Goal: Information Seeking & Learning: Learn about a topic

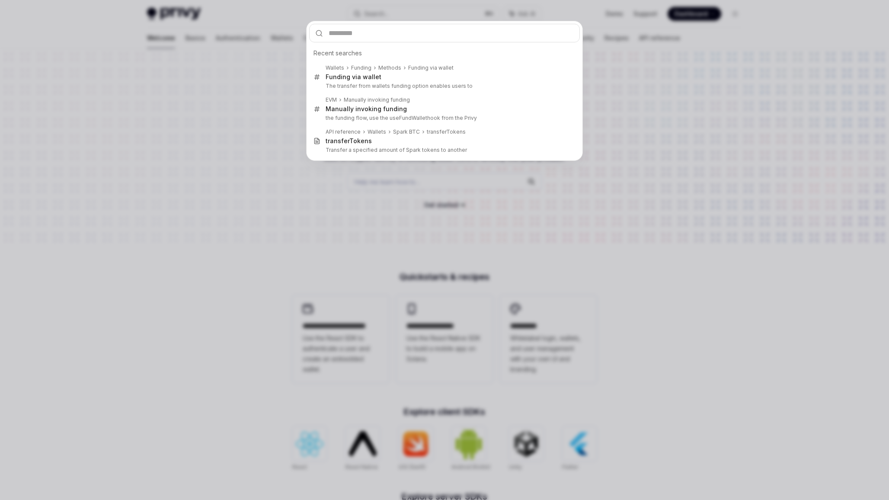
type input "**********"
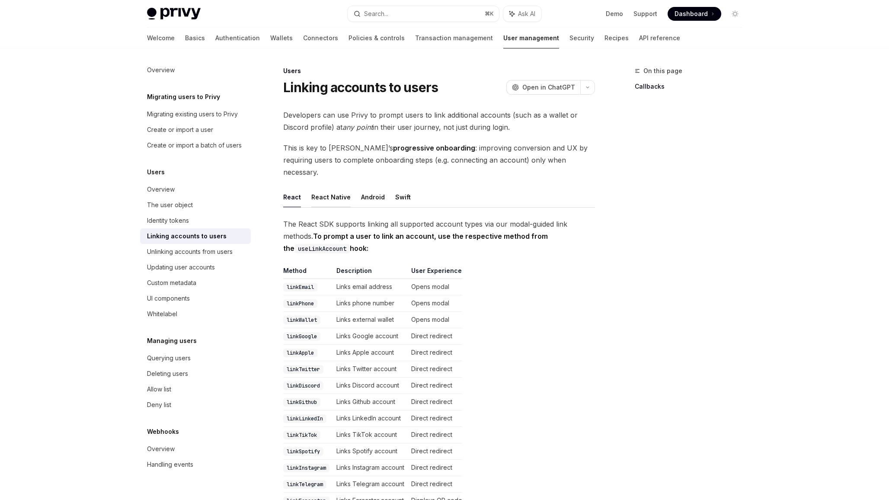
click at [343, 188] on button "React Native" at bounding box center [330, 197] width 39 height 20
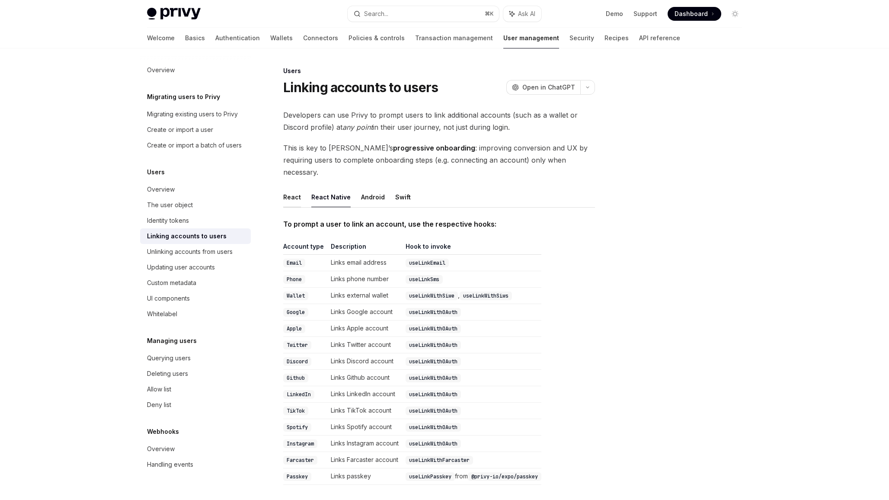
click at [290, 187] on button "React" at bounding box center [292, 197] width 18 height 20
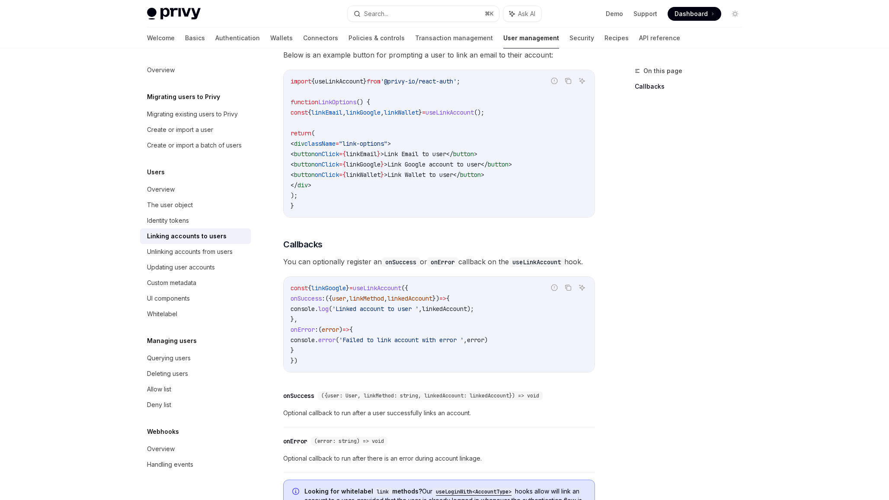
scroll to position [726, 0]
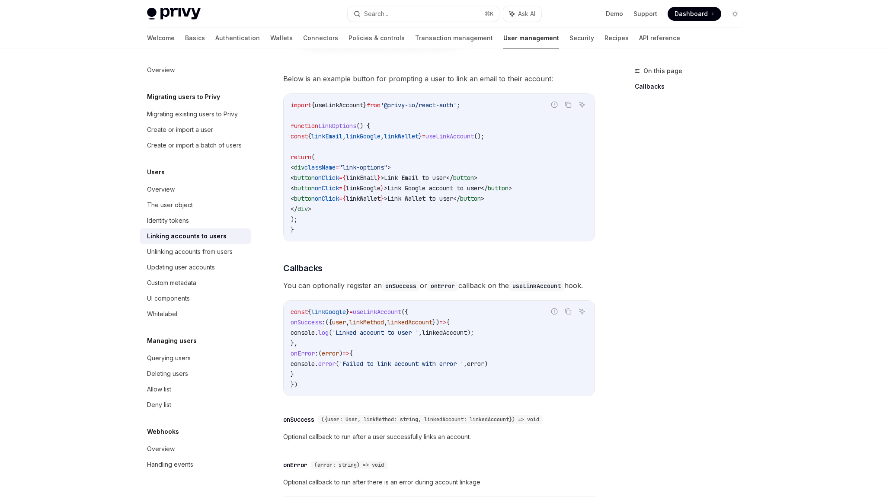
click at [342, 132] on span "linkEmail" at bounding box center [326, 136] width 31 height 8
copy span "linkEmail"
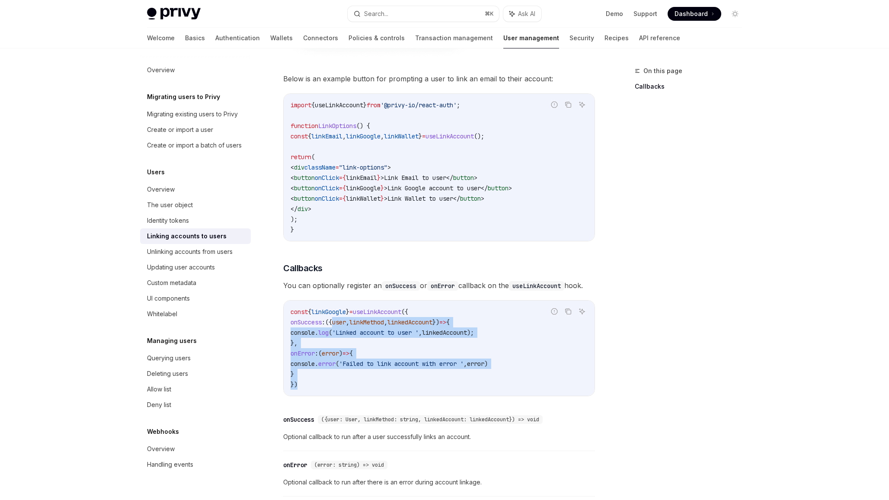
drag, startPoint x: 347, startPoint y: 386, endPoint x: 352, endPoint y: 319, distance: 67.2
click at [352, 320] on code "const { linkGoogle } = useLinkAccount ({ onSuccess : ({ user , linkMethod , lin…" at bounding box center [438, 347] width 297 height 83
click at [346, 319] on span "user" at bounding box center [339, 322] width 14 height 8
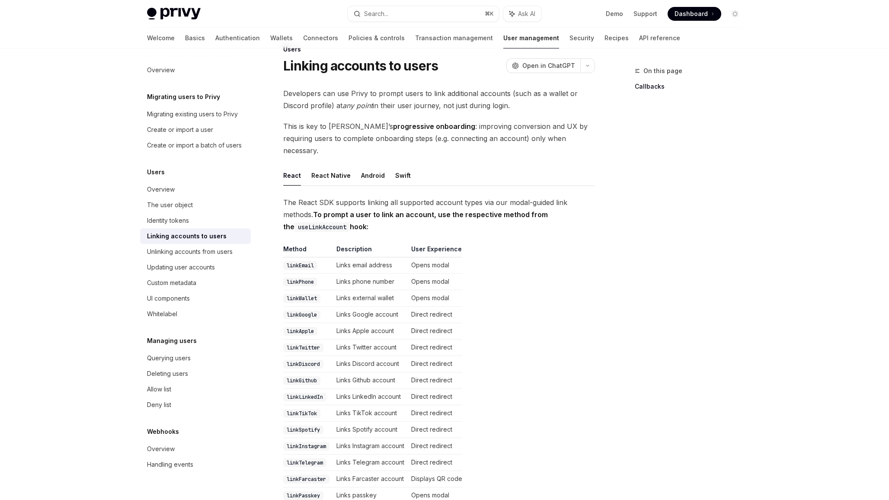
scroll to position [0, 0]
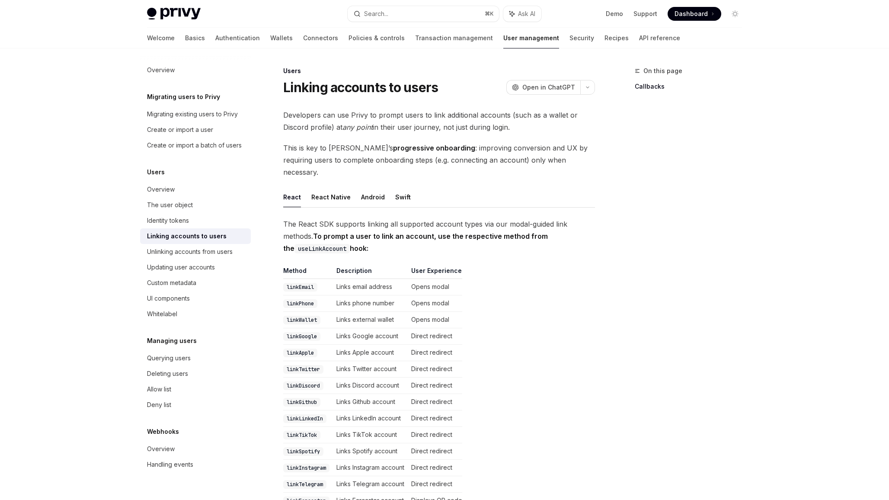
click at [306, 283] on code "linkEmail" at bounding box center [300, 287] width 34 height 9
click at [306, 299] on code "linkPhone" at bounding box center [300, 303] width 34 height 9
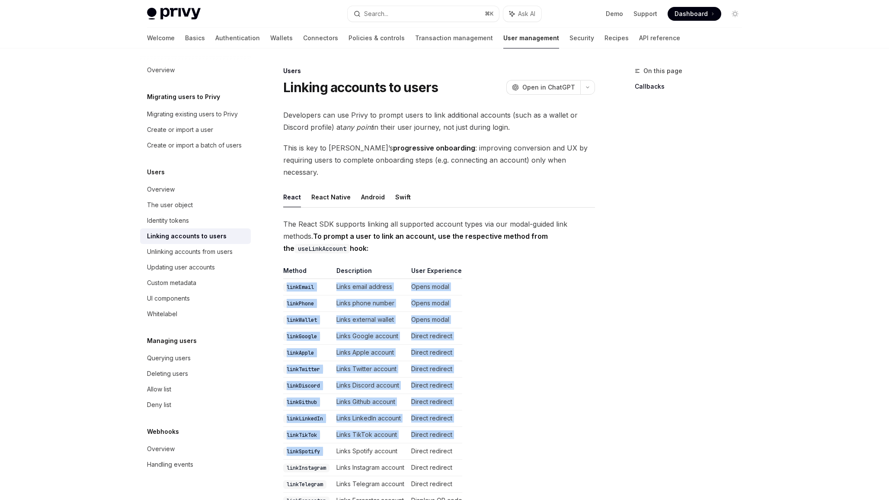
drag, startPoint x: 282, startPoint y: 269, endPoint x: 408, endPoint y: 436, distance: 209.0
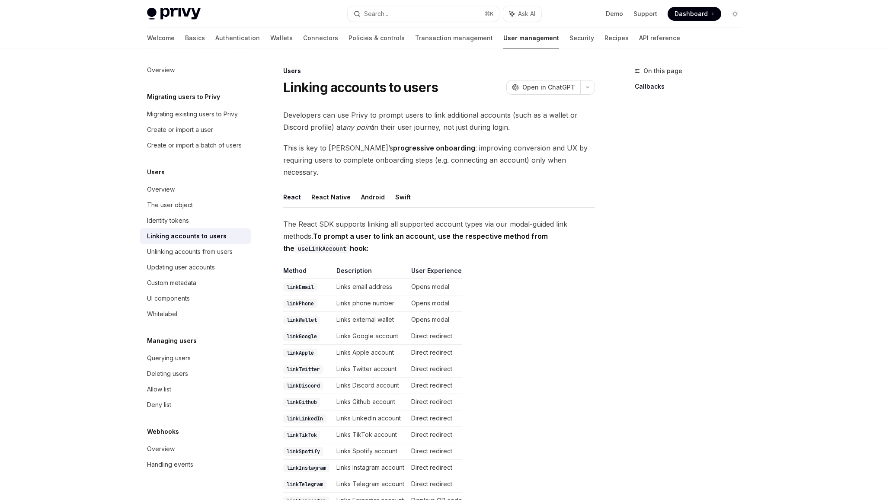
click at [403, 397] on td "Links Github account" at bounding box center [370, 402] width 75 height 16
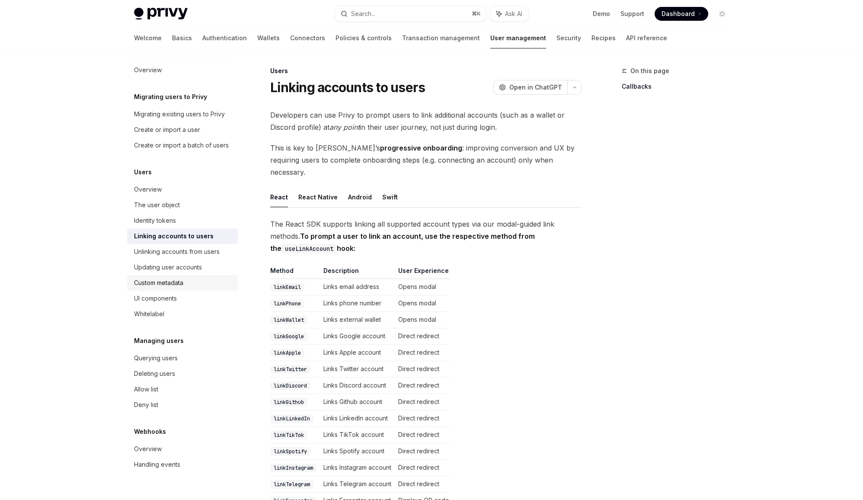
type textarea "*"
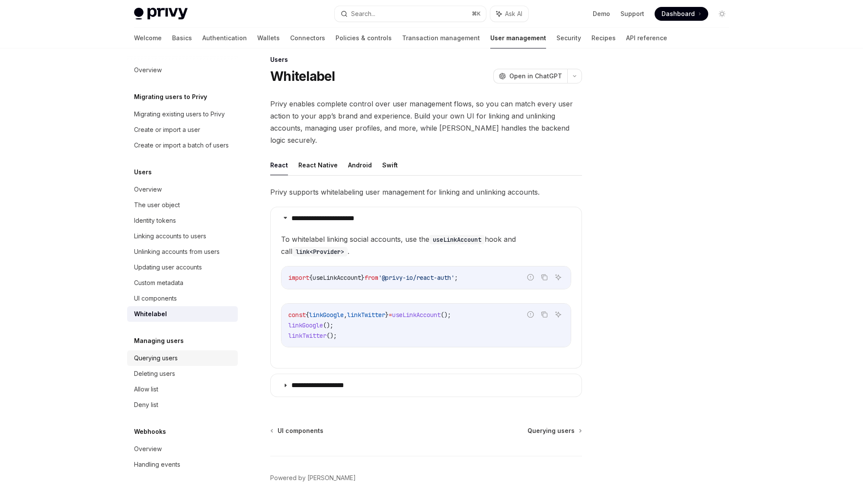
scroll to position [30, 0]
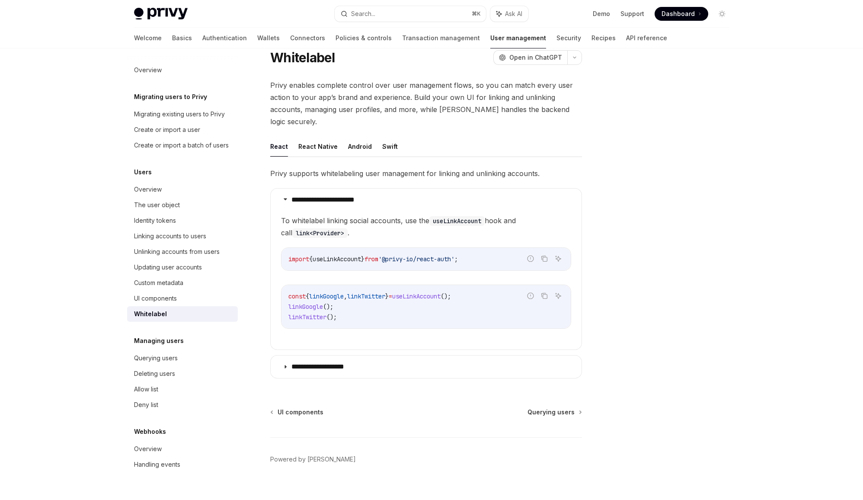
click at [336, 255] on span "useLinkAccount" at bounding box center [337, 259] width 48 height 8
drag, startPoint x: 337, startPoint y: 300, endPoint x: 336, endPoint y: 266, distance: 34.2
click at [336, 266] on children "To whitelabel linking social accounts, use the useLinkAccount hook and call lin…" at bounding box center [426, 278] width 290 height 128
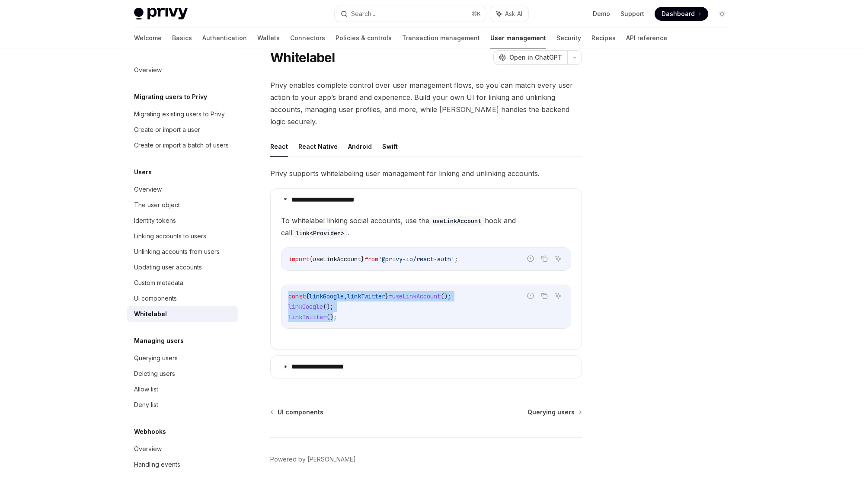
click at [336, 266] on children "To whitelabel linking social accounts, use the useLinkAccount hook and call lin…" at bounding box center [426, 278] width 290 height 128
drag, startPoint x: 336, startPoint y: 266, endPoint x: 343, endPoint y: 310, distance: 44.1
click at [343, 310] on children "To whitelabel linking social accounts, use the useLinkAccount hook and call lin…" at bounding box center [426, 278] width 290 height 128
click at [343, 310] on code "const { linkGoogle , linkTwitter } = useLinkAccount (); linkGoogle (); linkTwit…" at bounding box center [425, 306] width 275 height 31
drag, startPoint x: 343, startPoint y: 310, endPoint x: 344, endPoint y: 275, distance: 34.6
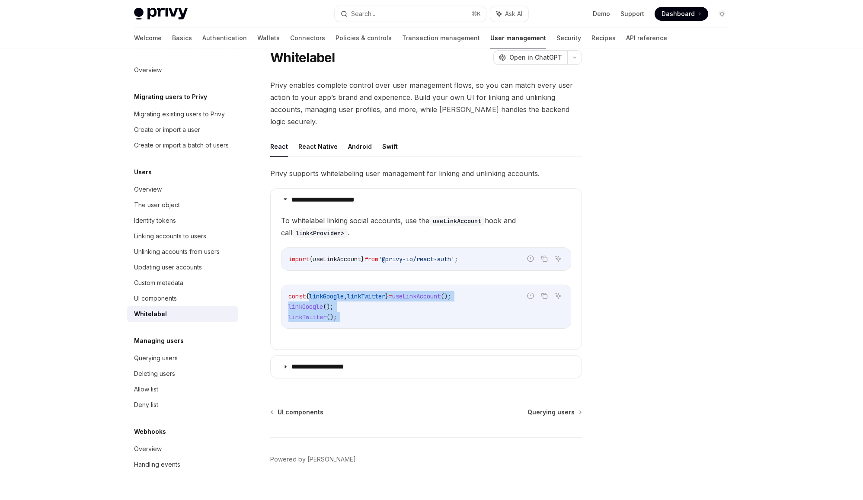
click at [344, 285] on div "const { linkGoogle , linkTwitter } = useLinkAccount (); linkGoogle (); linkTwit…" at bounding box center [425, 306] width 289 height 43
drag, startPoint x: 344, startPoint y: 275, endPoint x: 344, endPoint y: 318, distance: 43.2
click at [344, 317] on children "To whitelabel linking social accounts, use the useLinkAccount hook and call lin…" at bounding box center [426, 278] width 290 height 128
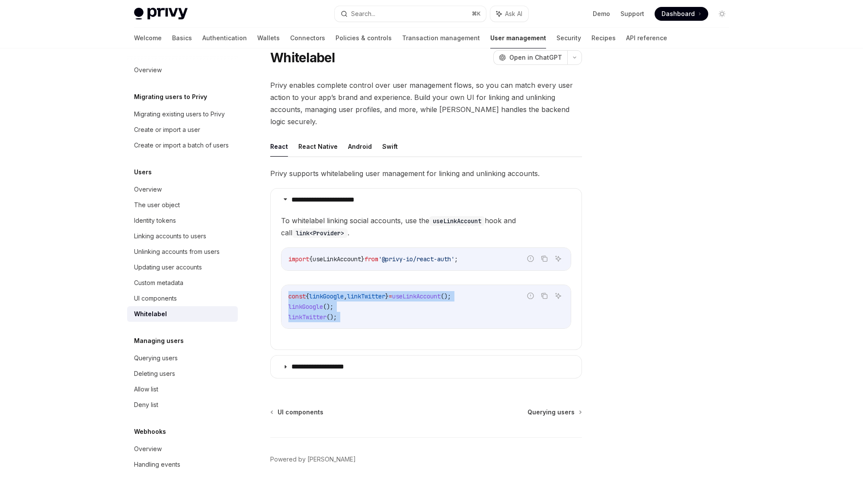
click at [344, 318] on children "To whitelabel linking social accounts, use the useLinkAccount hook and call lin…" at bounding box center [426, 278] width 290 height 128
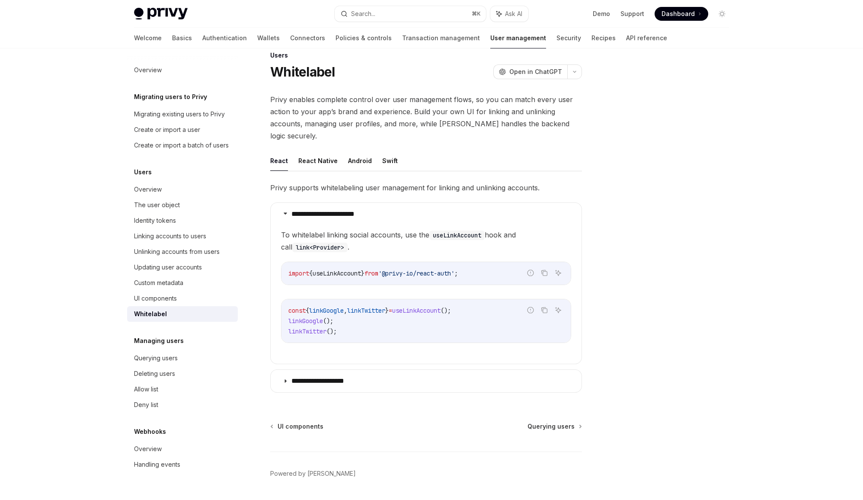
scroll to position [18, 0]
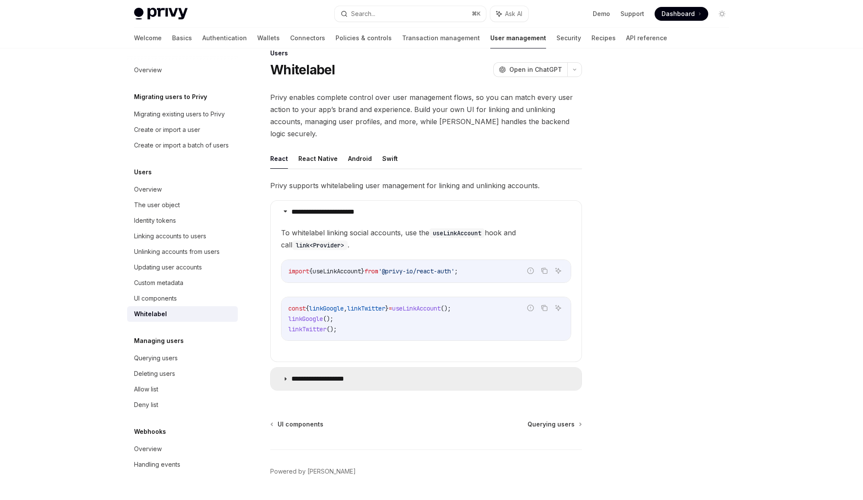
click at [354, 374] on p "**********" at bounding box center [326, 378] width 70 height 9
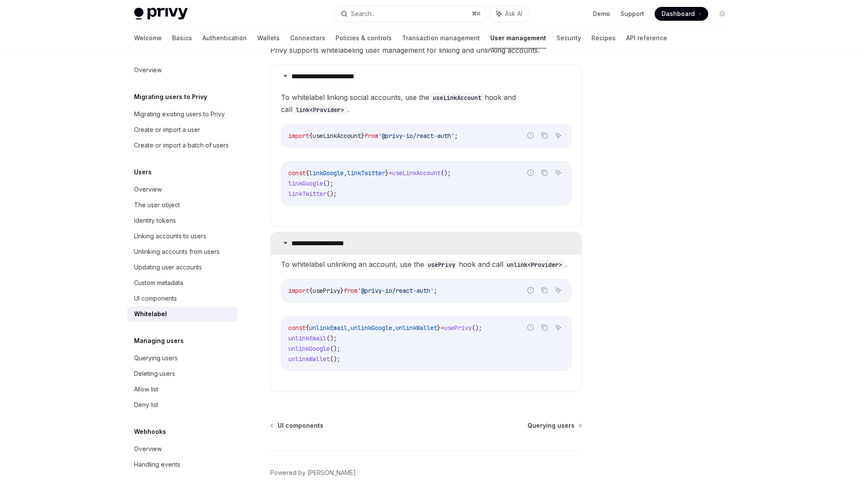
scroll to position [179, 0]
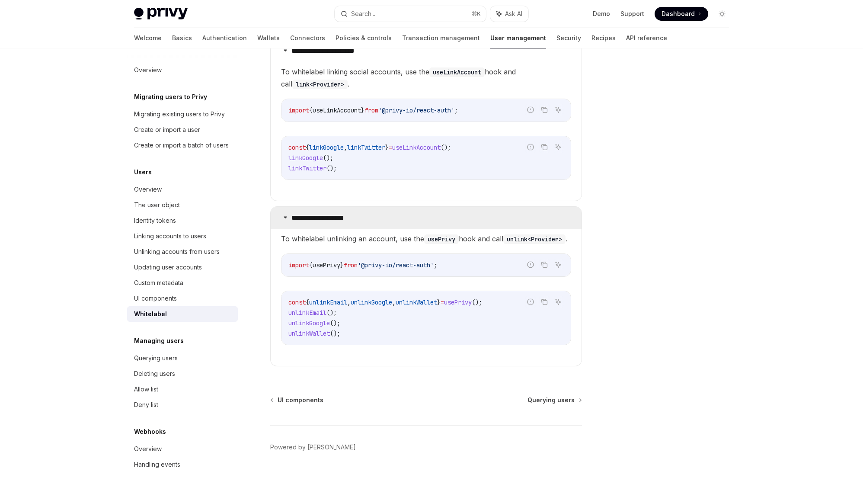
click at [338, 214] on p "**********" at bounding box center [326, 218] width 70 height 9
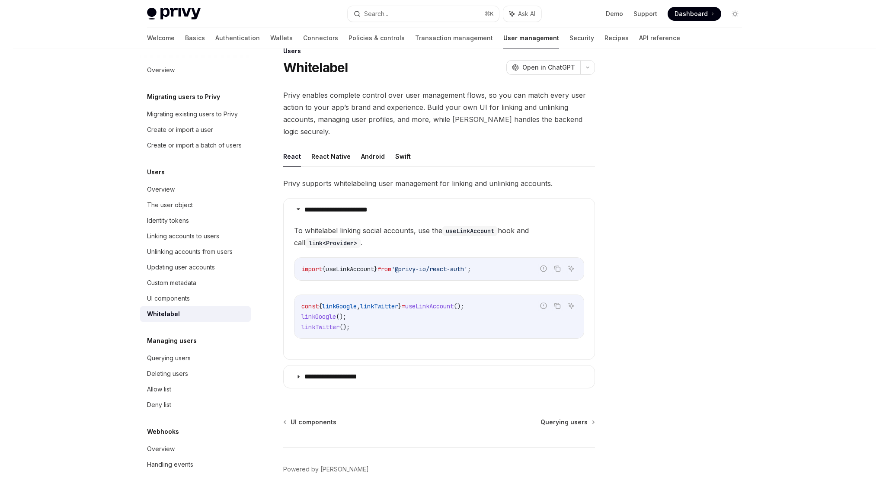
scroll to position [16, 0]
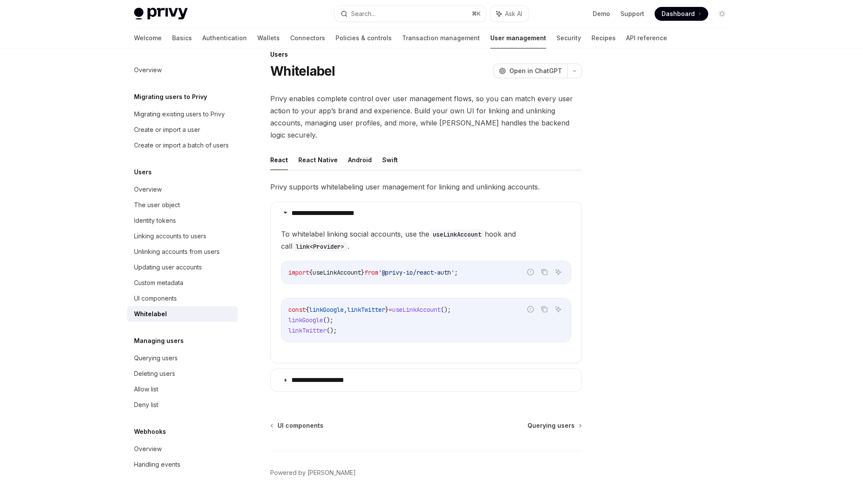
click at [318, 268] on span "useLinkAccount" at bounding box center [337, 272] width 48 height 8
click at [337, 268] on span "useLinkAccount" at bounding box center [337, 272] width 48 height 8
copy span "useLinkAccount"
type textarea "*"
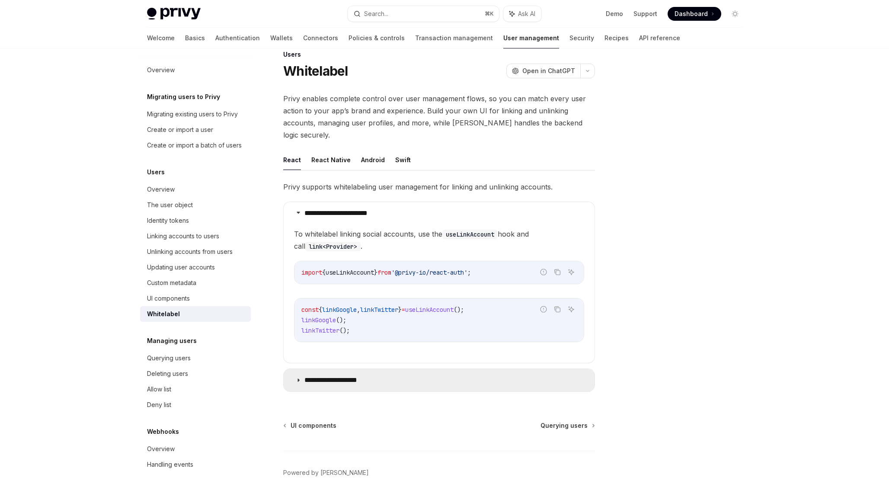
click at [537, 369] on summary "**********" at bounding box center [439, 380] width 311 height 22
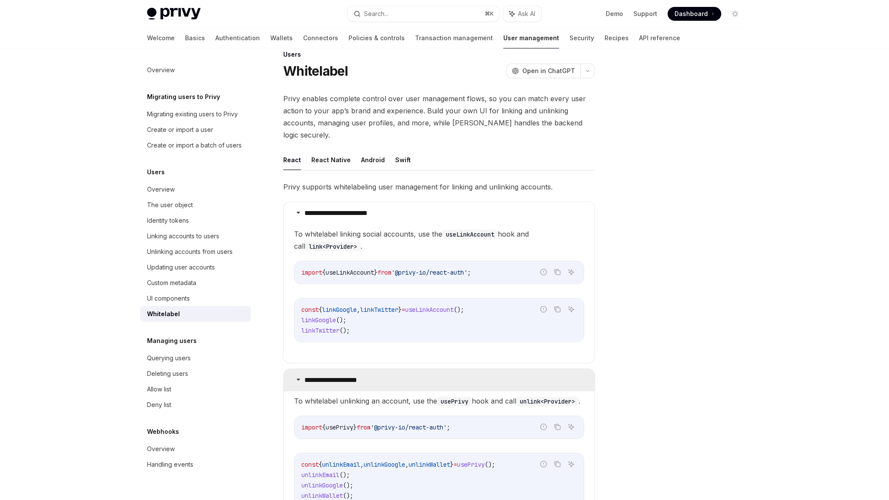
click at [514, 369] on summary "**********" at bounding box center [439, 380] width 311 height 22
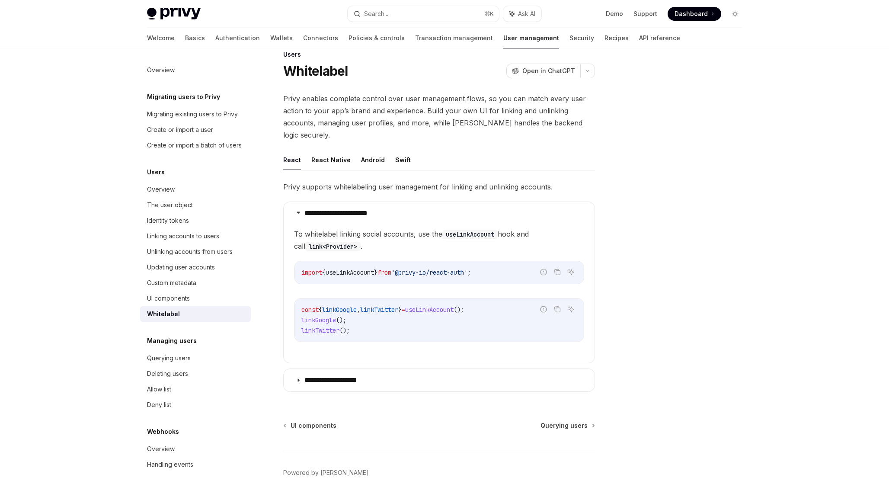
click at [366, 306] on code "const { linkGoogle , linkTwitter } = useLinkAccount (); linkGoogle (); linkTwit…" at bounding box center [438, 319] width 275 height 31
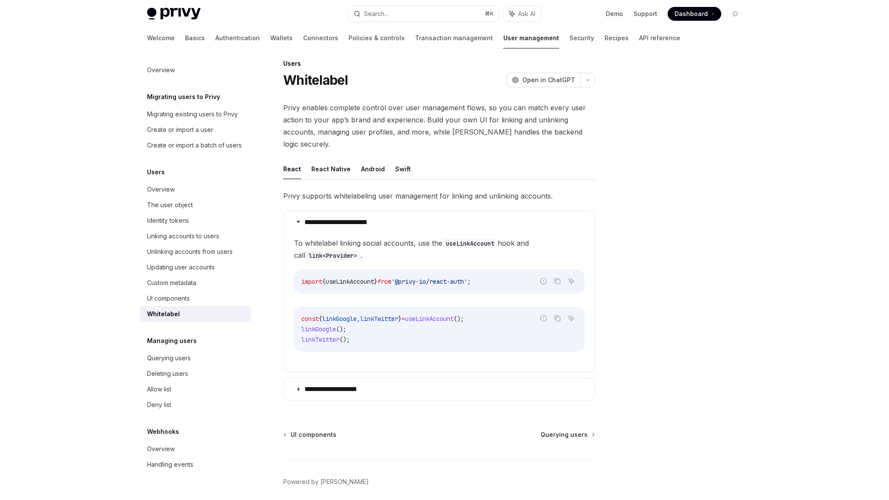
scroll to position [5, 0]
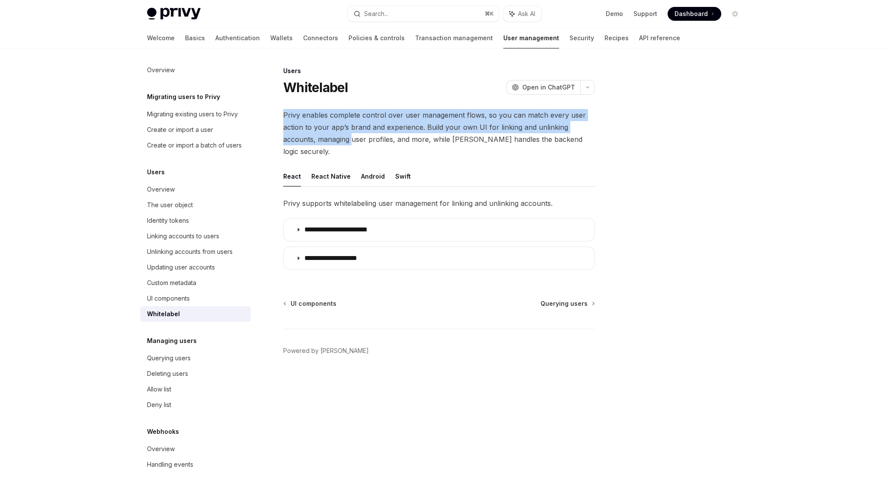
drag, startPoint x: 344, startPoint y: 109, endPoint x: 353, endPoint y: 135, distance: 27.9
click at [353, 134] on div "**********" at bounding box center [357, 283] width 477 height 434
click at [177, 239] on div "Linking accounts to users" at bounding box center [183, 236] width 72 height 10
type textarea "*"
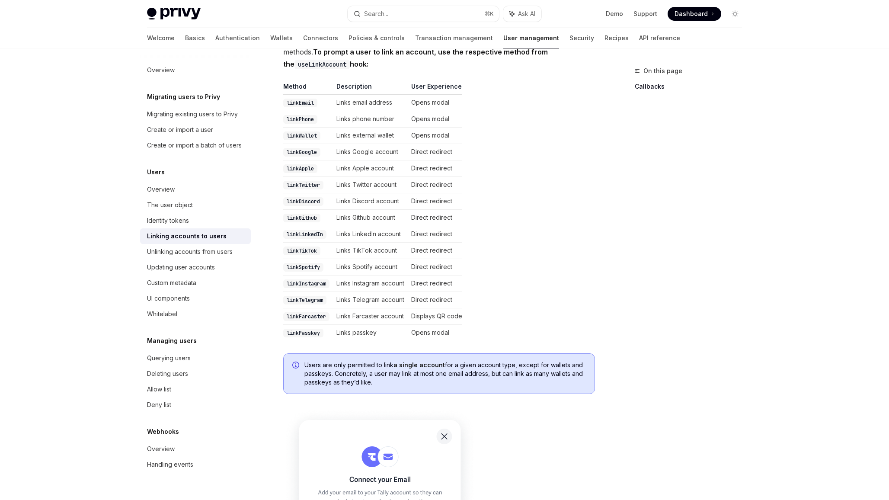
scroll to position [171, 0]
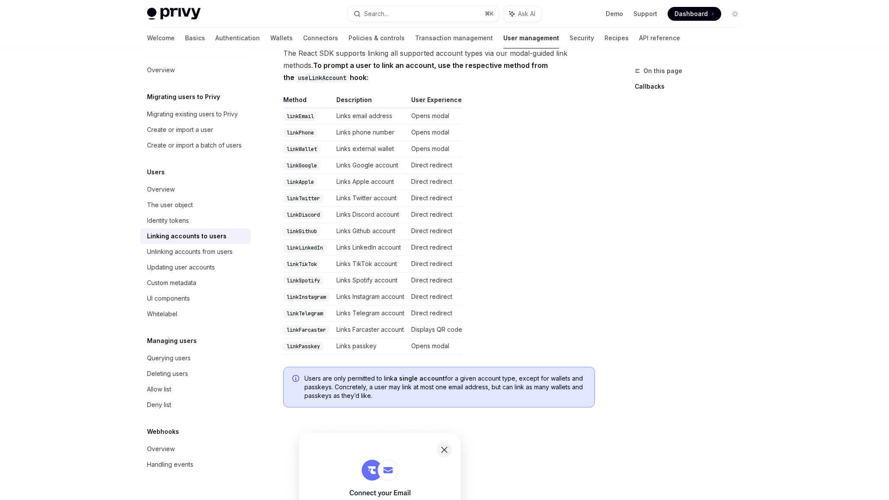
click at [307, 194] on code "linkTwitter" at bounding box center [303, 198] width 40 height 9
drag, startPoint x: 460, startPoint y: 182, endPoint x: 272, endPoint y: 190, distance: 188.2
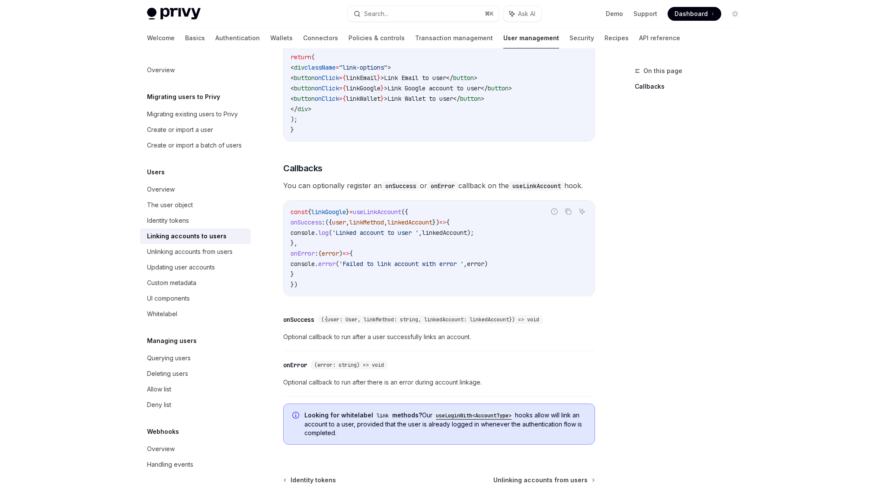
scroll to position [905, 0]
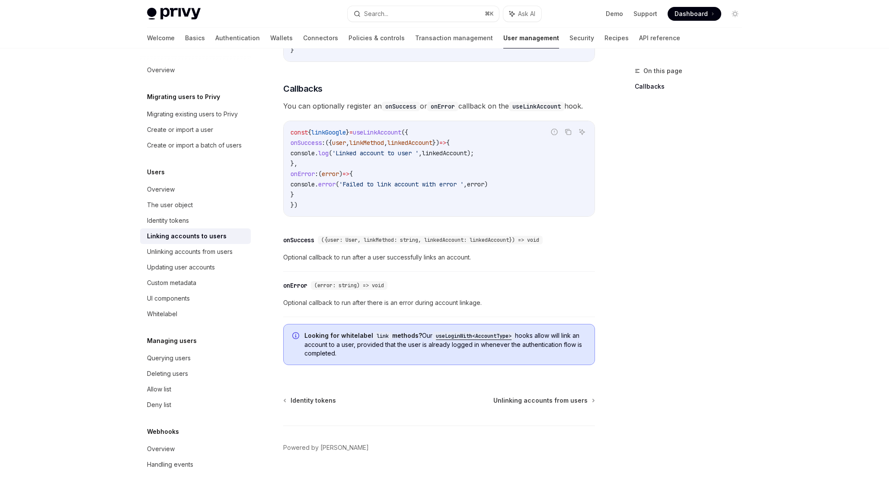
click at [473, 335] on code "useLoginWith<AccountType>" at bounding box center [473, 336] width 83 height 9
click at [464, 357] on span "Looking for whitelabel link methods? Our useLoginWith<AccountType> hooks allow …" at bounding box center [444, 344] width 281 height 26
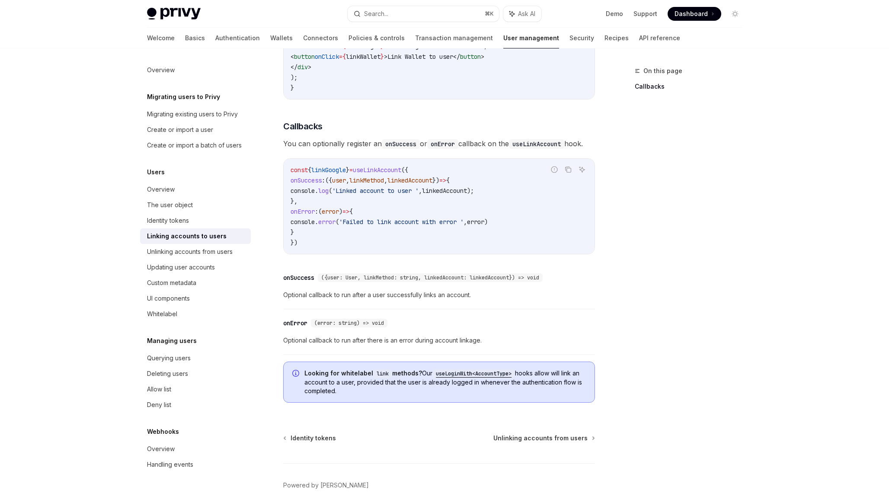
scroll to position [867, 0]
drag, startPoint x: 379, startPoint y: 232, endPoint x: 379, endPoint y: 168, distance: 63.5
click at [379, 168] on code "const { linkGoogle } = useLinkAccount ({ onSuccess : ({ user , linkMethod , lin…" at bounding box center [438, 206] width 297 height 83
click at [379, 168] on span "useLinkAccount" at bounding box center [377, 170] width 48 height 8
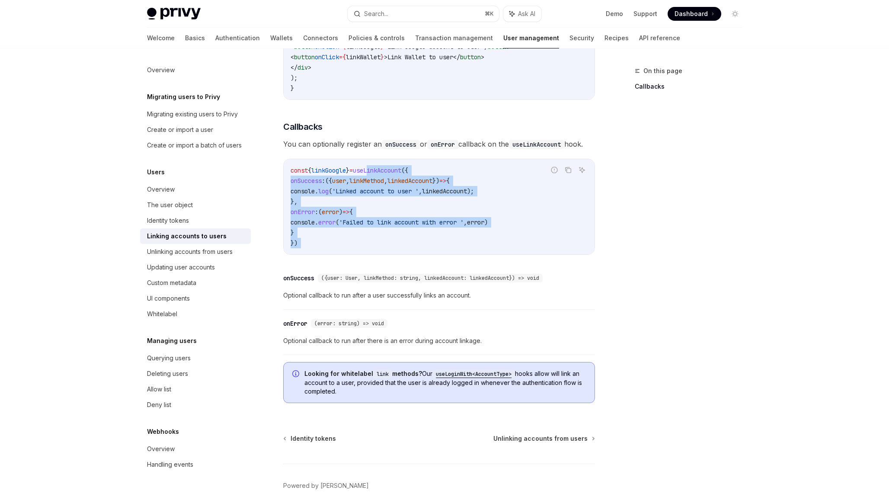
drag, startPoint x: 380, startPoint y: 172, endPoint x: 386, endPoint y: 252, distance: 80.7
click at [385, 250] on div "const { linkGoogle } = useLinkAccount ({ onSuccess : ({ user , linkMethod , lin…" at bounding box center [439, 206] width 311 height 95
click at [386, 252] on div "const { linkGoogle } = useLinkAccount ({ onSuccess : ({ user , linkMethod , lin…" at bounding box center [439, 206] width 311 height 95
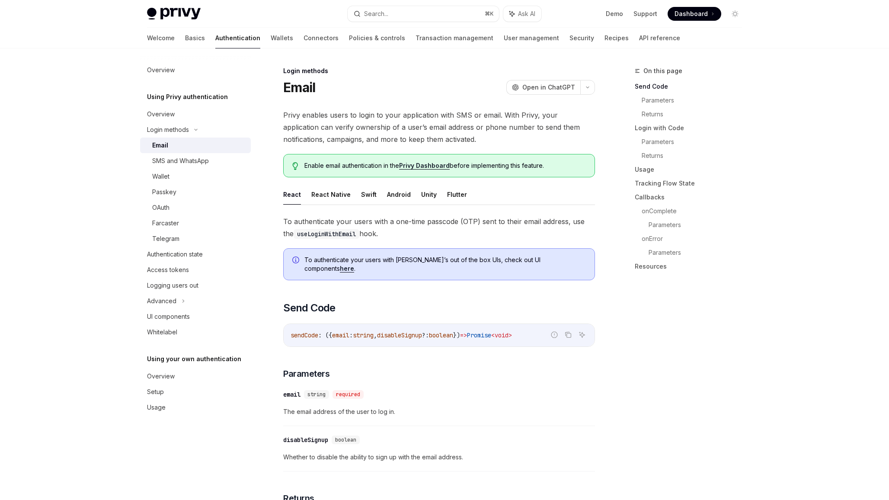
scroll to position [583, 0]
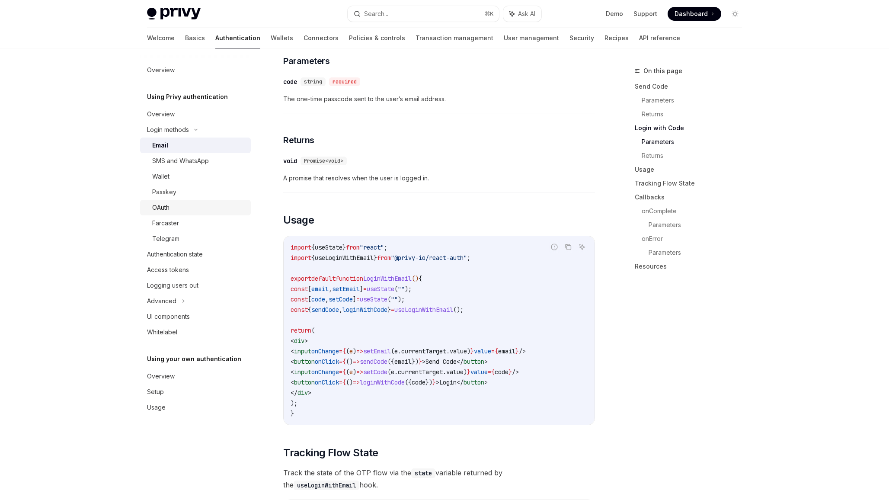
click at [203, 207] on div "OAuth" at bounding box center [198, 207] width 93 height 10
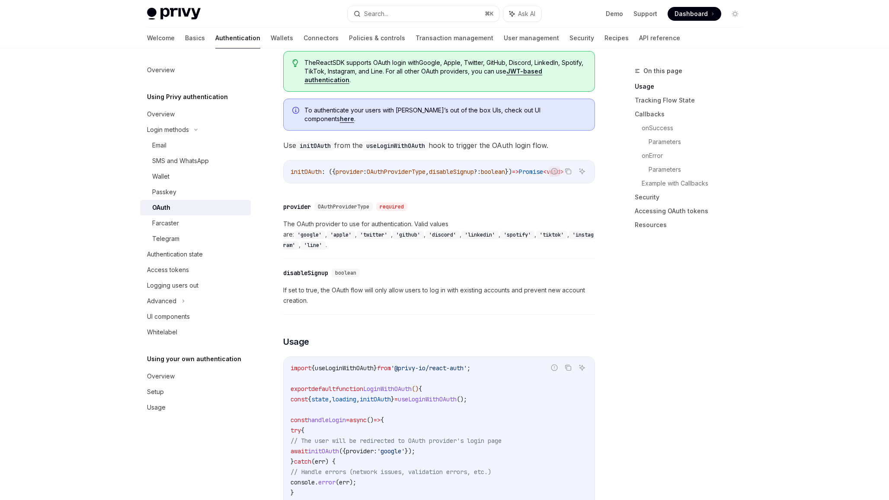
scroll to position [251, 0]
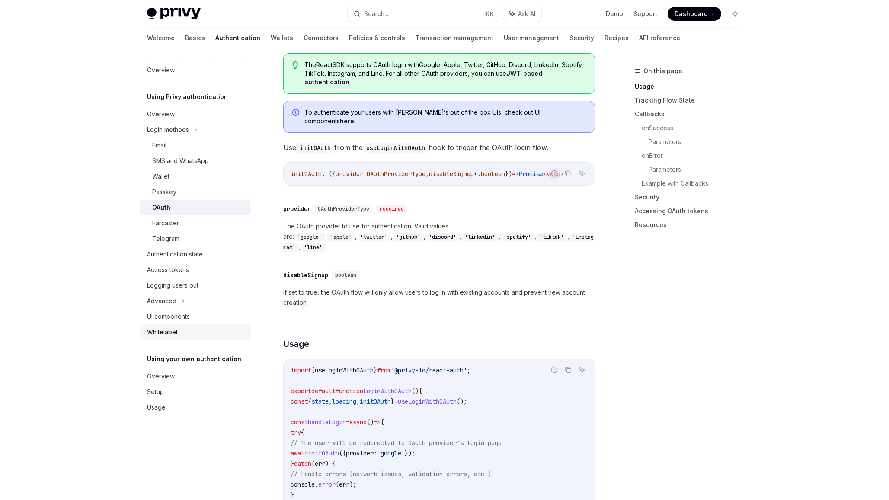
click at [201, 331] on div "Whitelabel" at bounding box center [196, 332] width 99 height 10
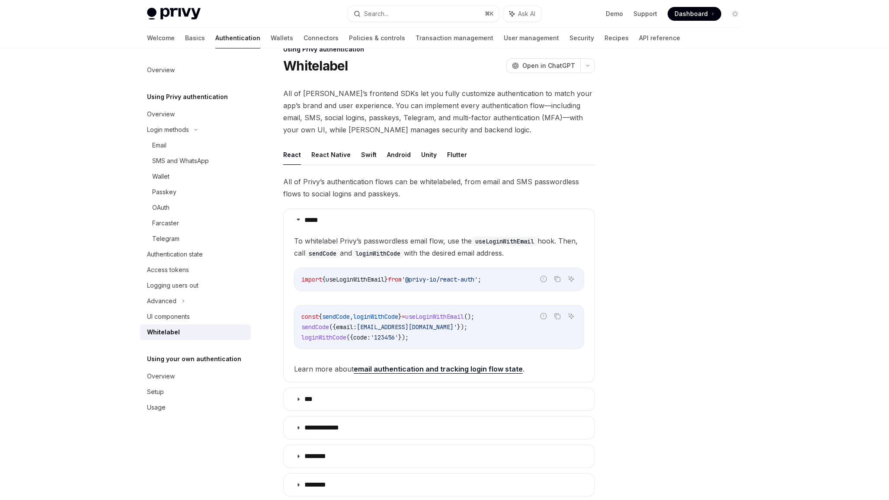
scroll to position [22, 0]
click at [176, 205] on div "OAuth" at bounding box center [198, 207] width 93 height 10
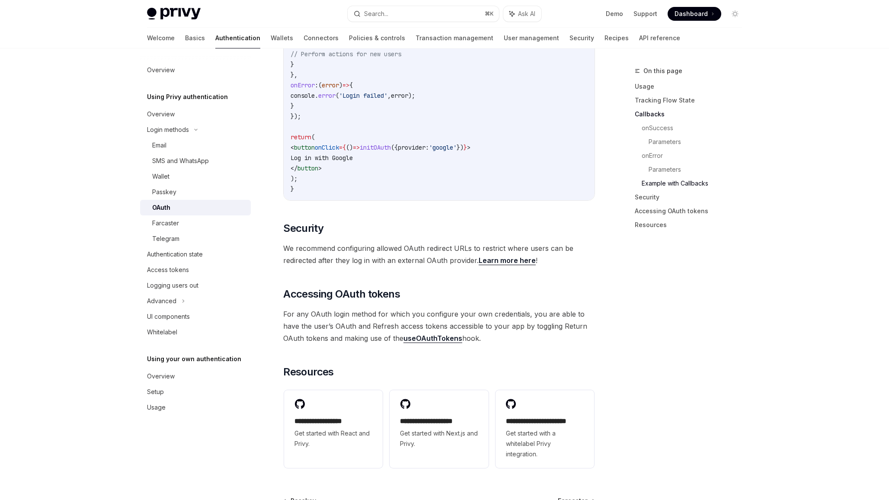
scroll to position [1696, 0]
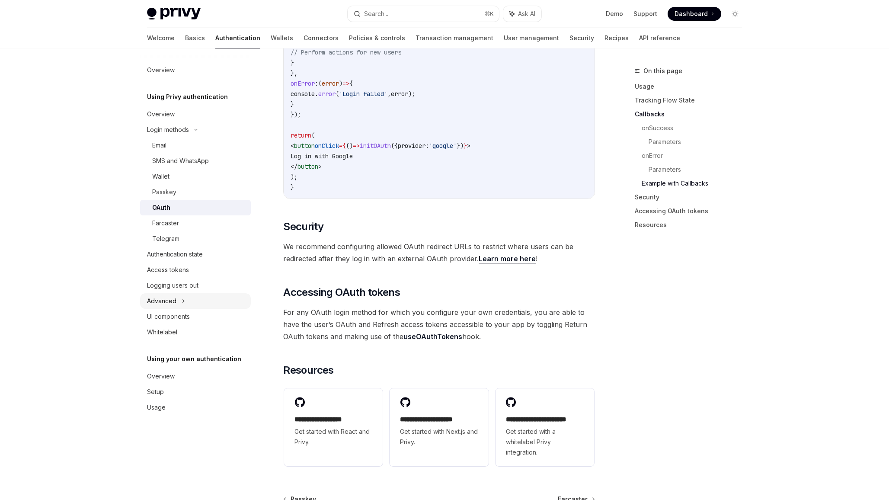
click at [174, 303] on div "Advanced" at bounding box center [161, 301] width 29 height 10
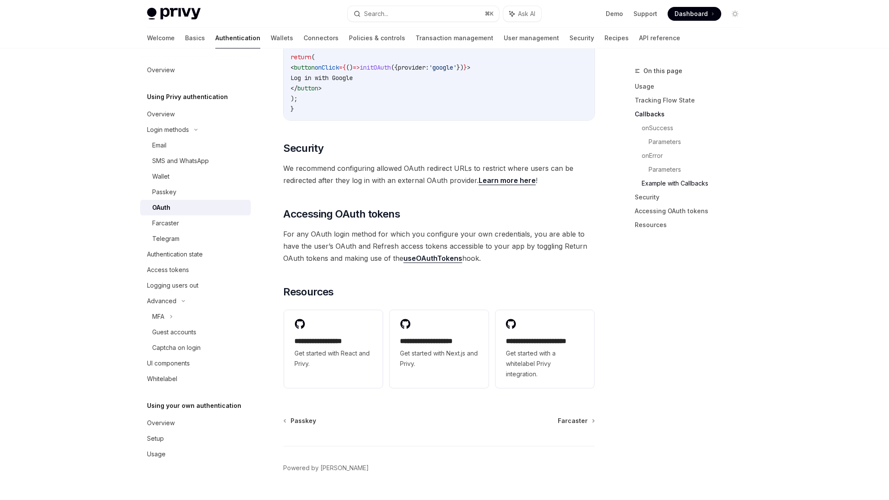
scroll to position [1784, 0]
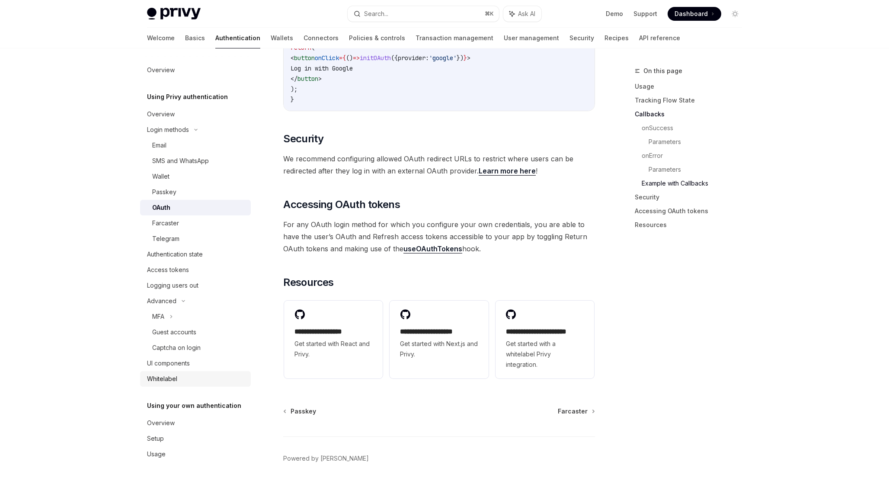
click at [190, 377] on div "Whitelabel" at bounding box center [196, 378] width 99 height 10
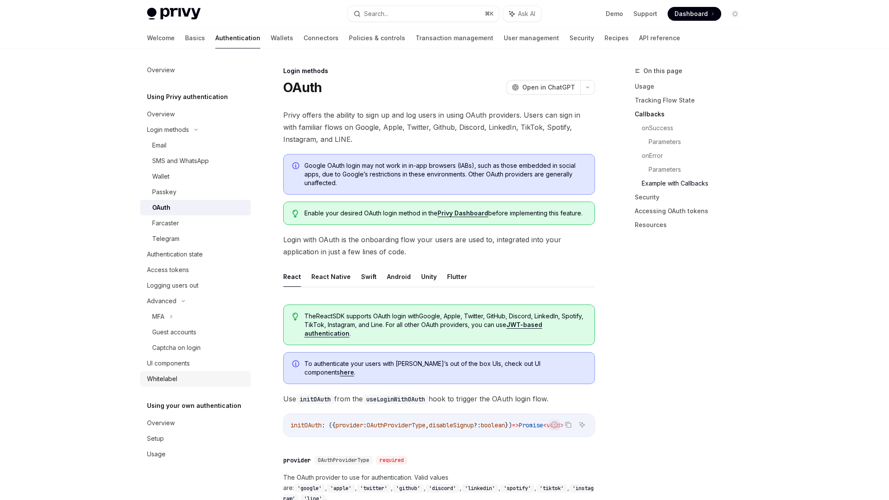
type textarea "*"
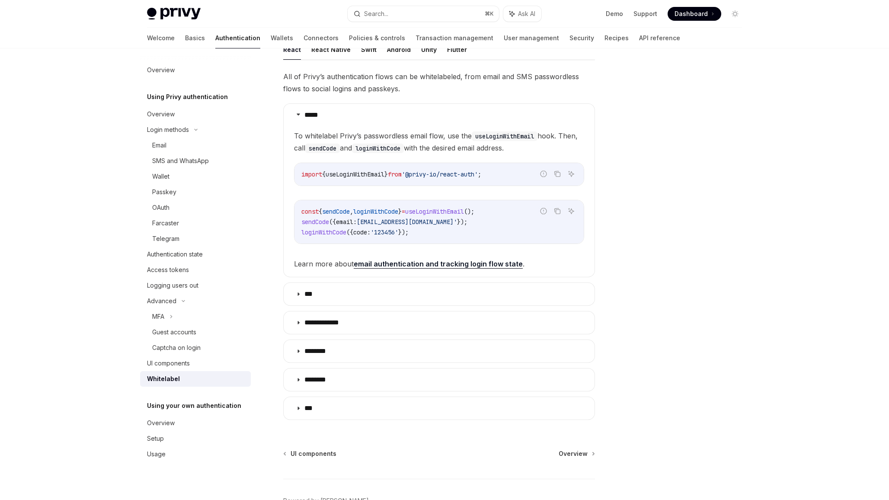
scroll to position [128, 0]
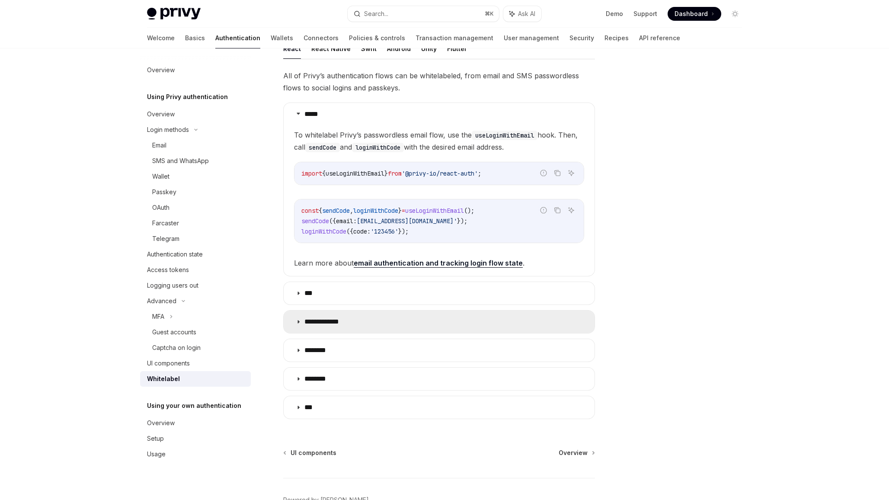
click at [406, 316] on summary "**********" at bounding box center [439, 321] width 311 height 22
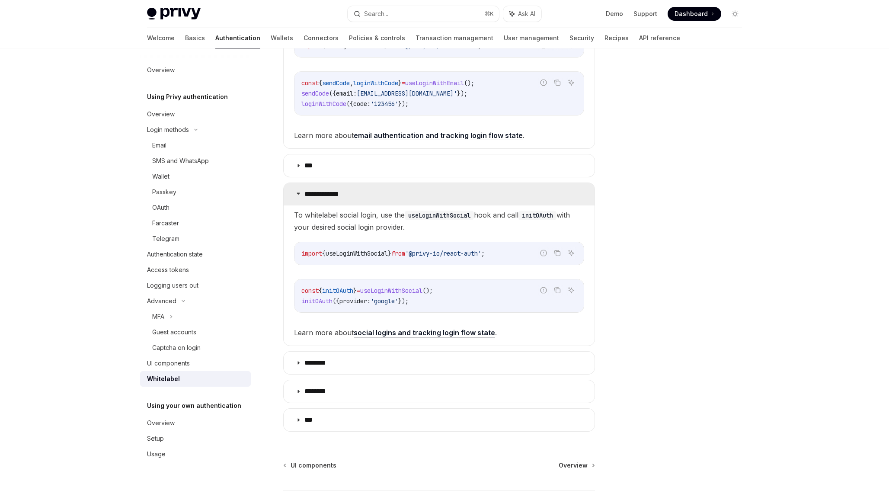
scroll to position [255, 0]
click at [369, 252] on span "useLoginWithSocial" at bounding box center [357, 253] width 62 height 8
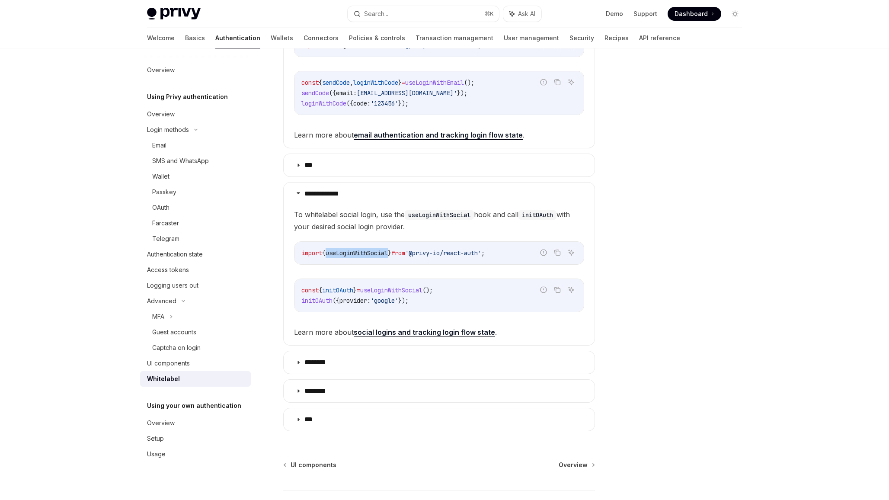
click at [369, 252] on span "useLoginWithSocial" at bounding box center [357, 253] width 62 height 8
click at [334, 313] on children "To whitelabel social login, use the useLoginWithSocial hook and call initOAuth …" at bounding box center [439, 273] width 290 height 130
click at [364, 242] on div "import { useLoginWithSocial } from '@privy-io/react-auth' ;" at bounding box center [438, 253] width 289 height 22
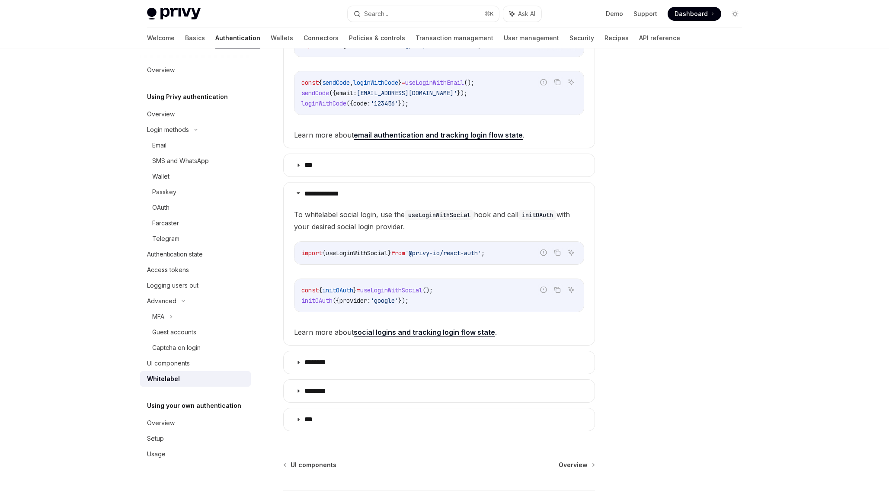
click at [364, 250] on span "useLoginWithSocial" at bounding box center [357, 253] width 62 height 8
copy span "useLoginWithSocial"
click at [364, 250] on span "useLoginWithSocial" at bounding box center [357, 253] width 62 height 8
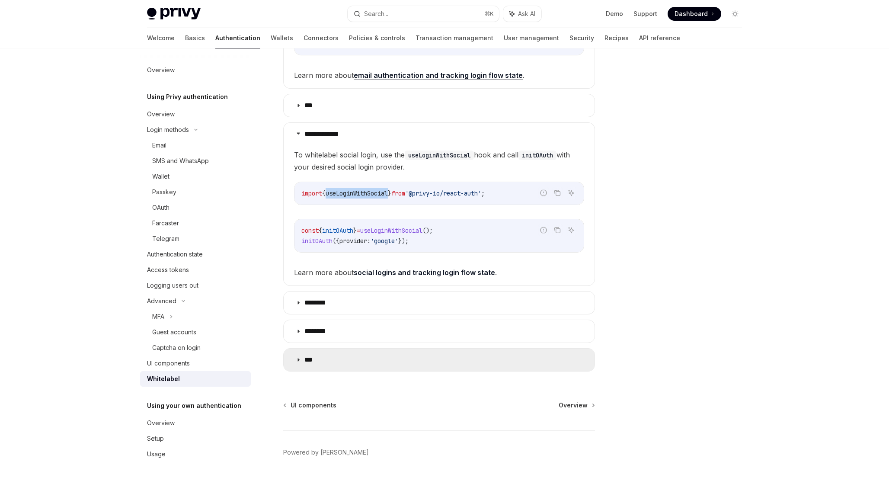
scroll to position [320, 0]
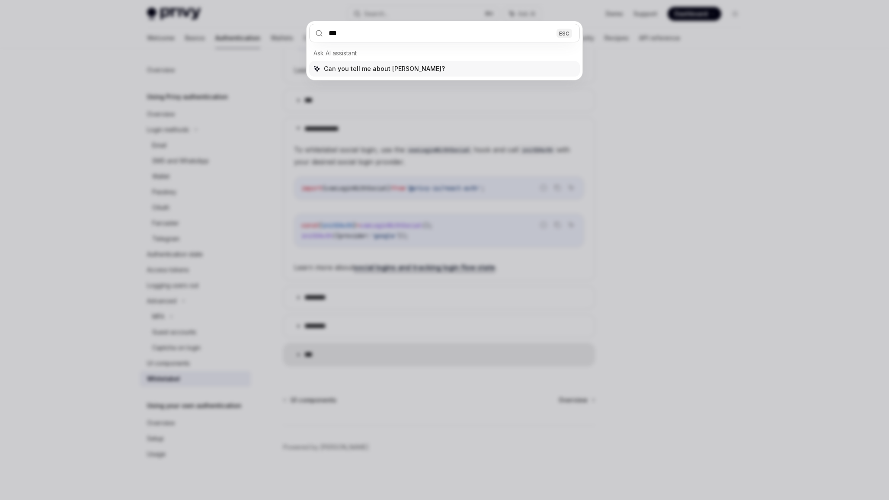
type input "****"
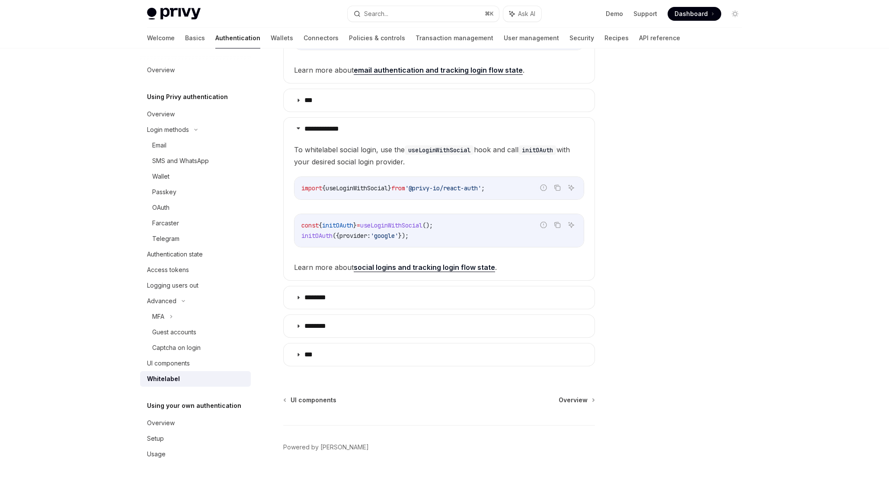
type textarea "*"
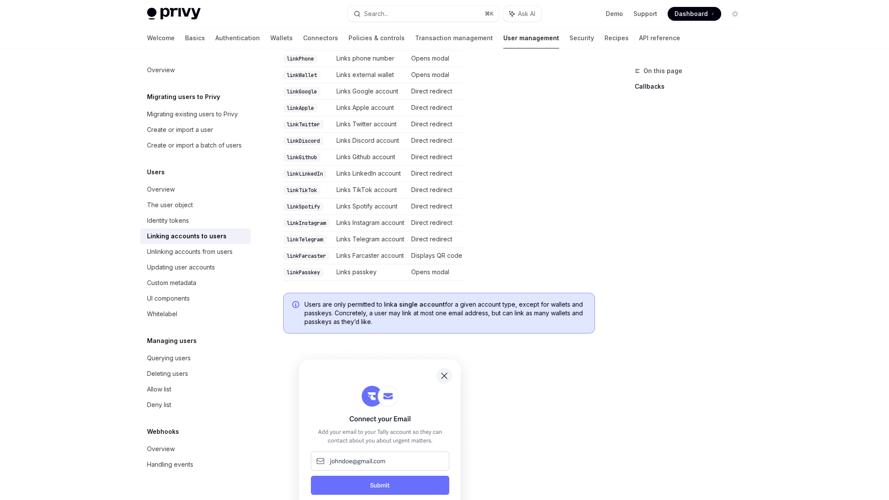
scroll to position [236, 0]
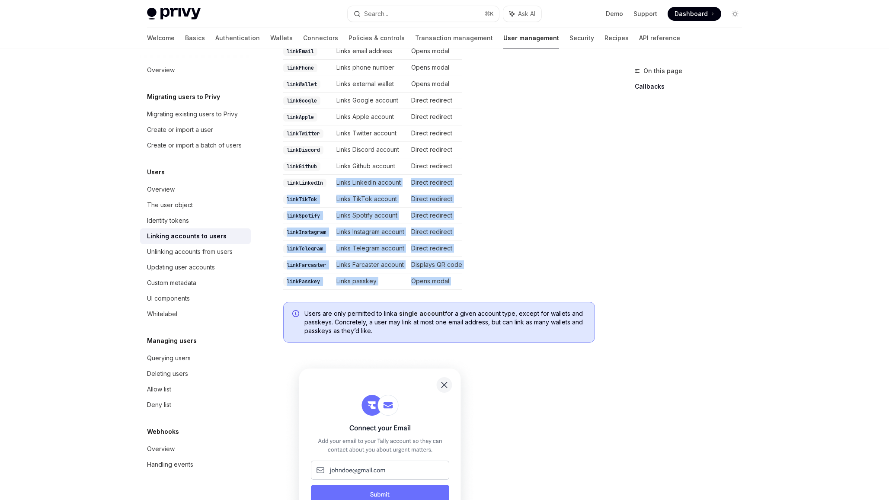
drag, startPoint x: 425, startPoint y: 278, endPoint x: 405, endPoint y: 160, distance: 119.1
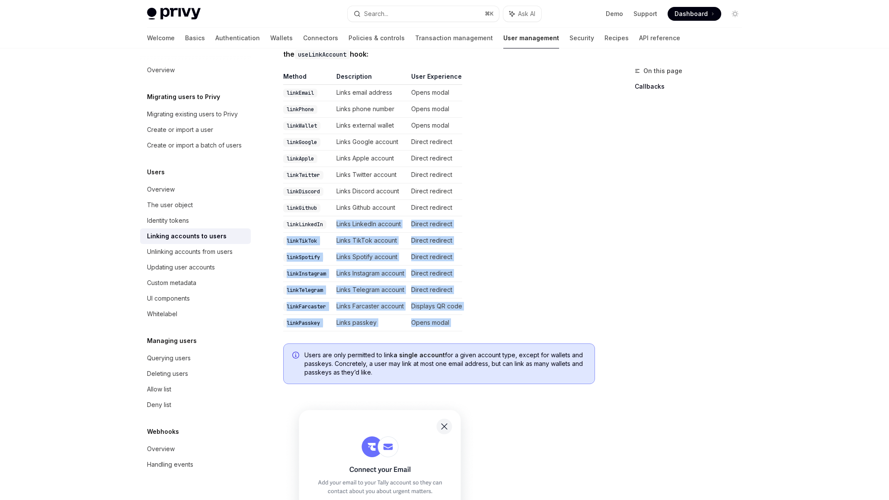
scroll to position [189, 0]
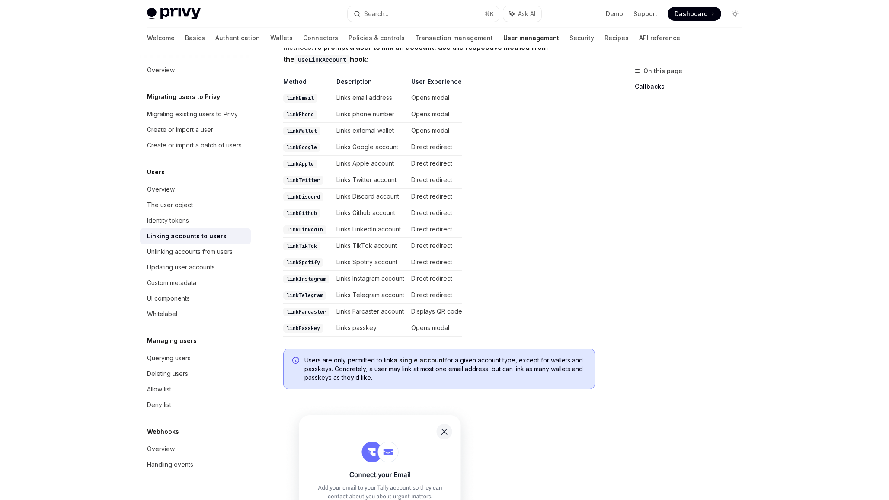
click at [417, 106] on td "Opens modal" at bounding box center [435, 114] width 54 height 16
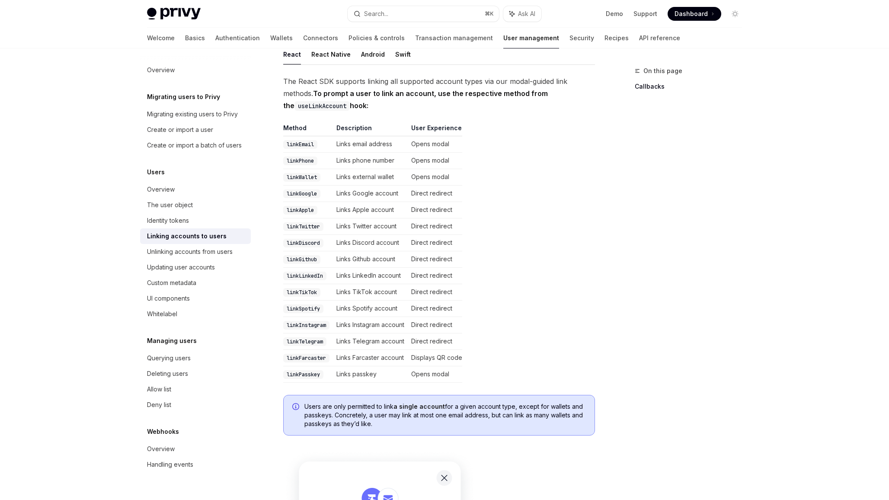
scroll to position [134, 0]
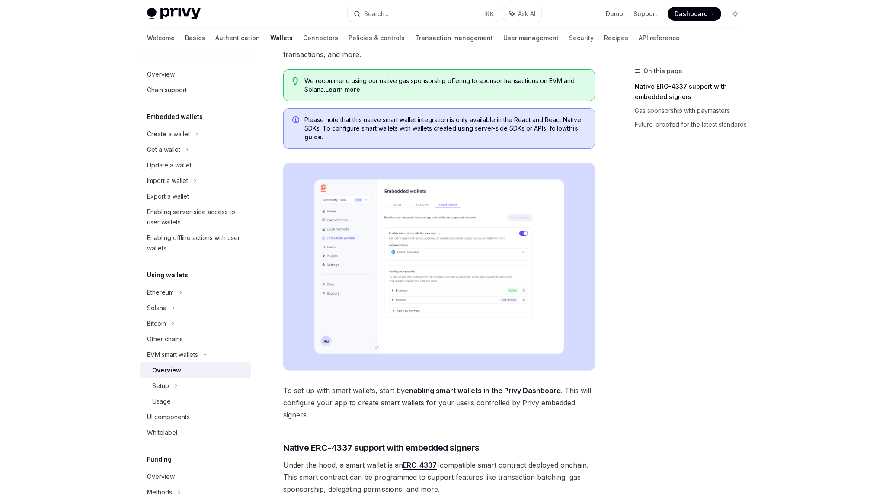
scroll to position [98, 0]
click at [343, 86] on link "Learn more" at bounding box center [342, 89] width 35 height 8
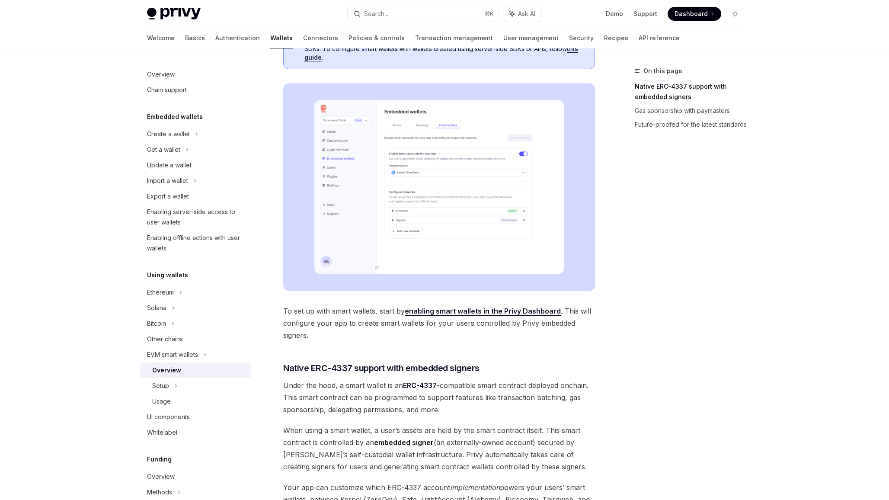
scroll to position [0, 0]
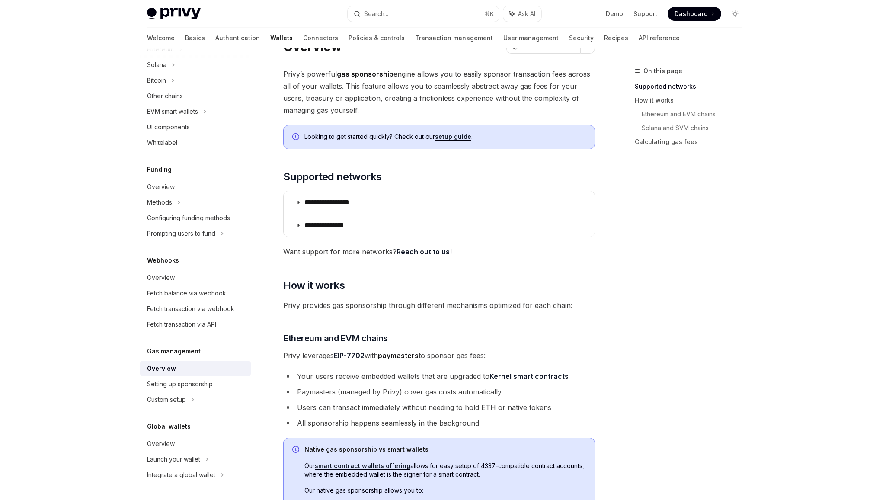
scroll to position [42, 0]
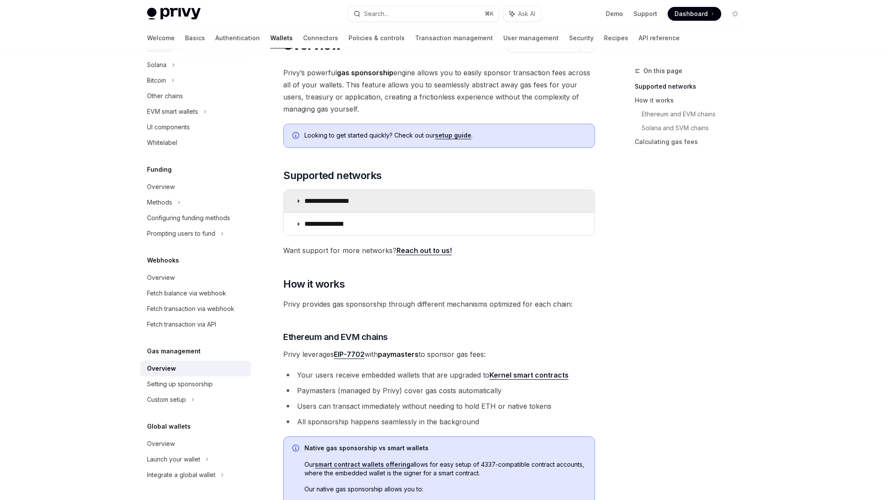
click at [517, 206] on summary "**********" at bounding box center [439, 201] width 311 height 22
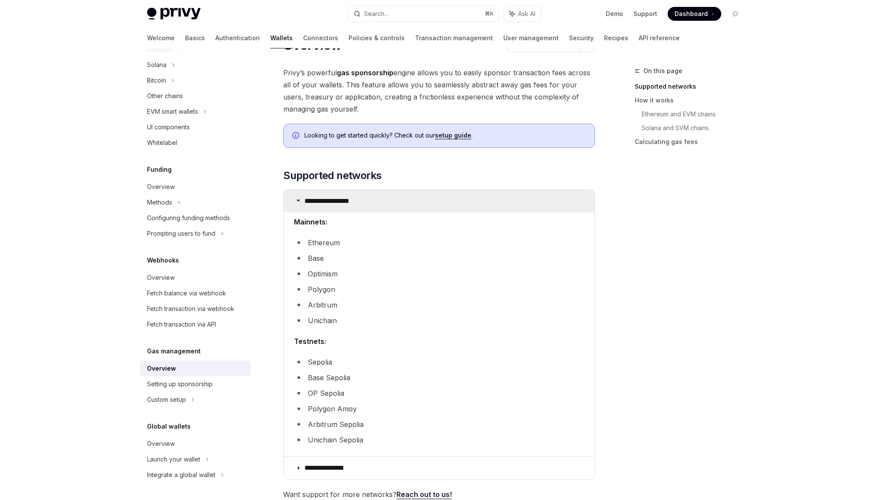
click at [517, 206] on summary "**********" at bounding box center [439, 201] width 311 height 22
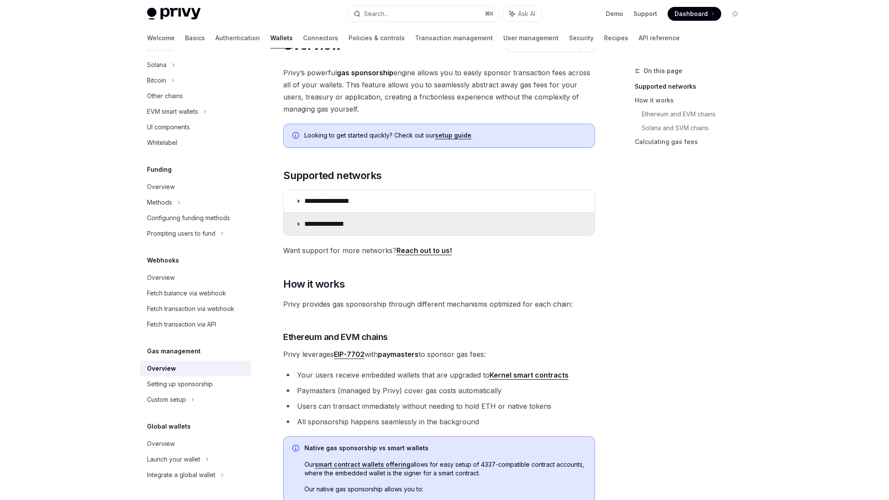
click at [517, 218] on summary "**********" at bounding box center [439, 224] width 311 height 22
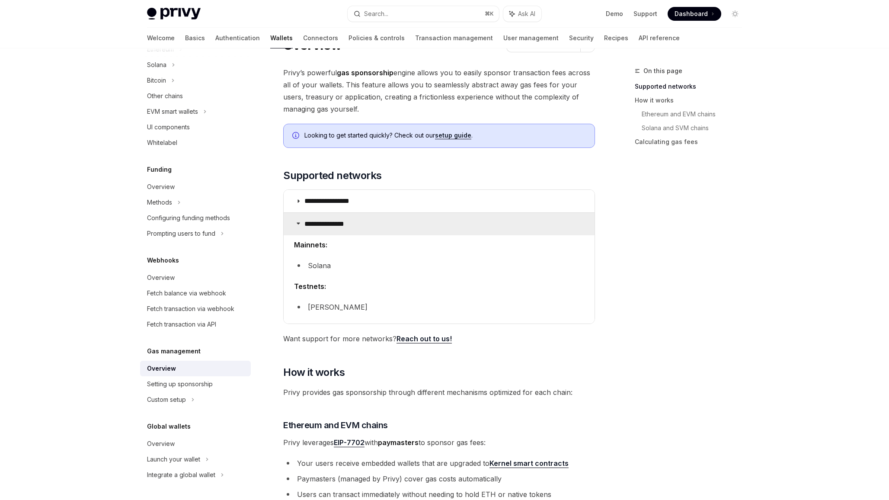
click at [517, 218] on summary "**********" at bounding box center [439, 224] width 311 height 22
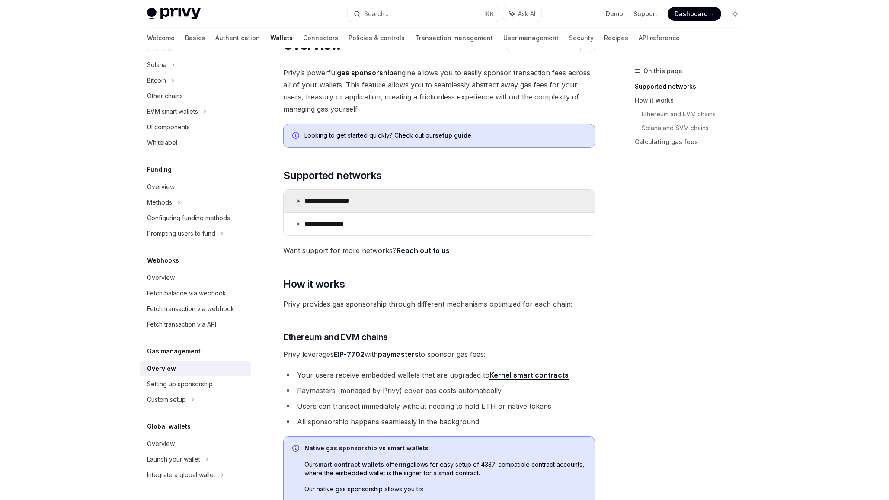
click at [519, 196] on summary "**********" at bounding box center [439, 201] width 311 height 22
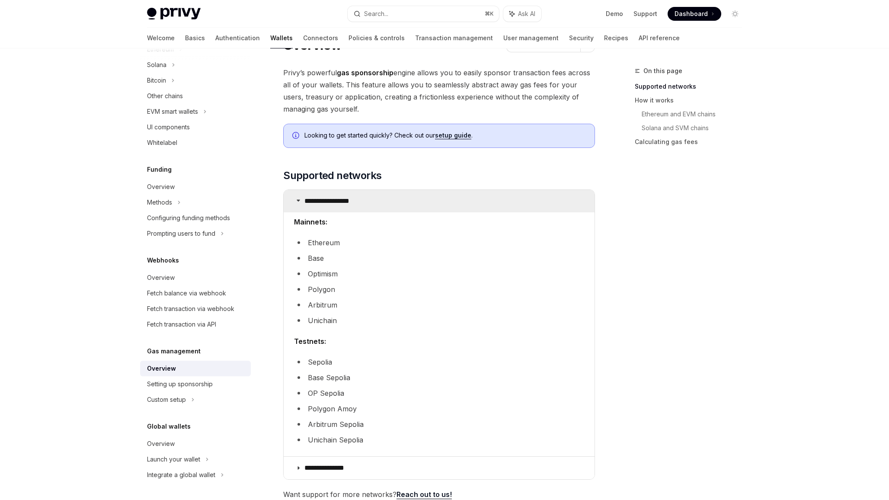
click at [519, 196] on summary "**********" at bounding box center [439, 201] width 311 height 22
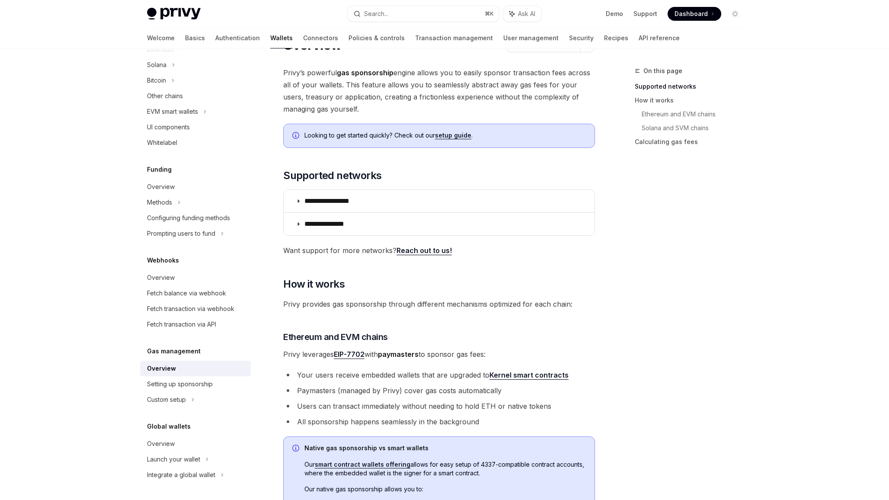
click at [652, 335] on div "On this page Supported networks How it works Ethereum and EVM chains Solana and…" at bounding box center [682, 283] width 131 height 434
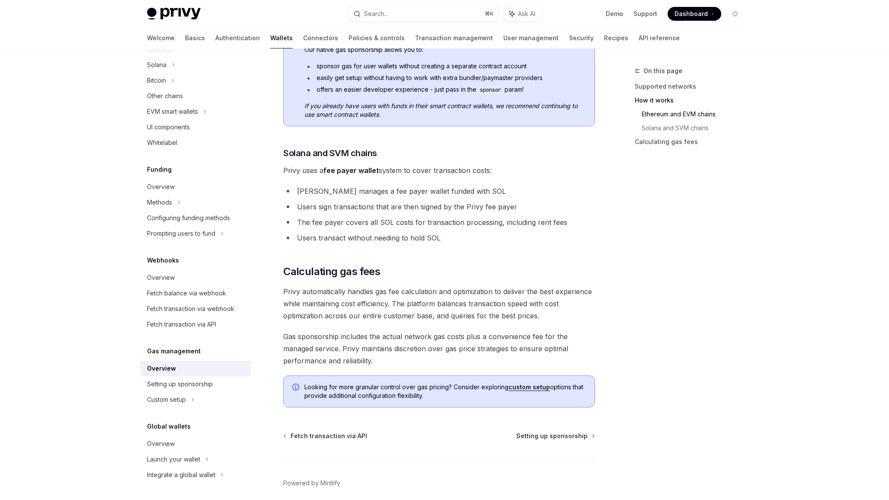
scroll to position [517, 0]
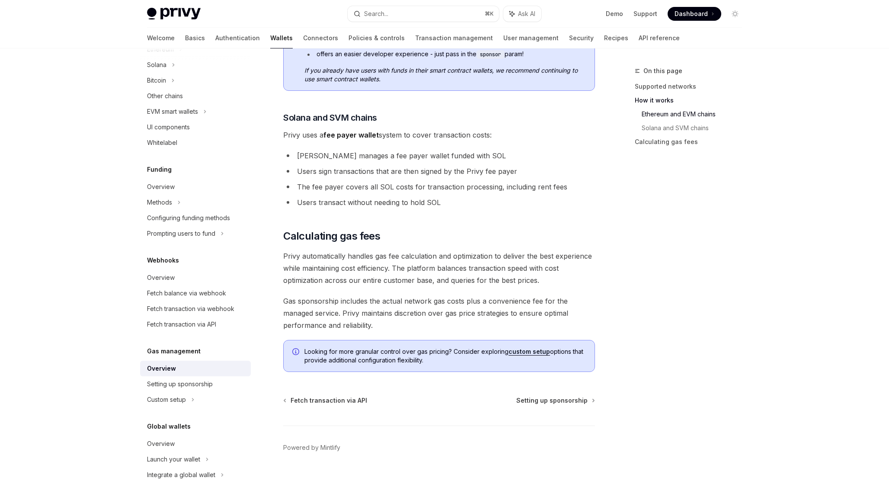
click at [640, 250] on div "On this page Supported networks How it works Ethereum and EVM chains Solana and…" at bounding box center [682, 283] width 131 height 434
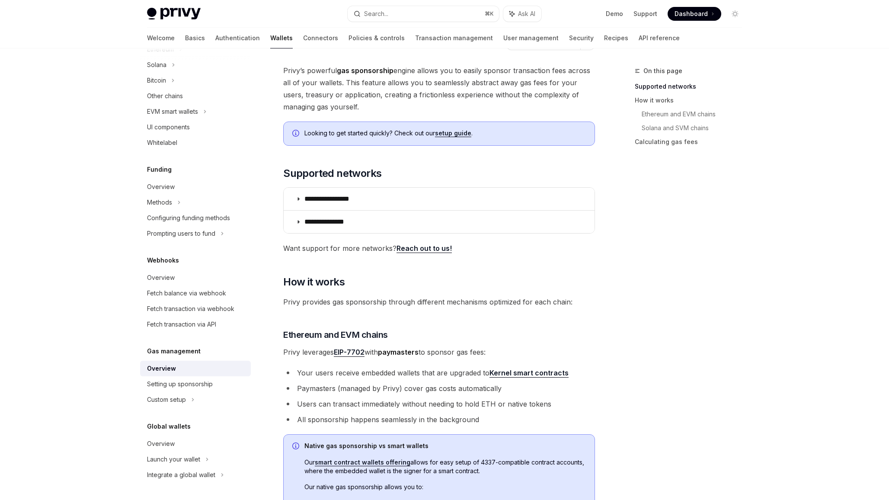
scroll to position [0, 0]
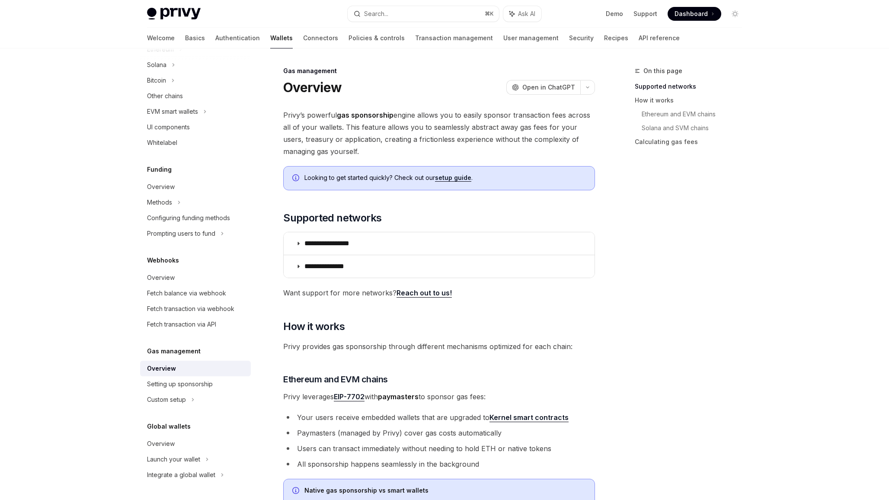
click at [647, 220] on div "On this page Supported networks How it works Ethereum and EVM chains Solana and…" at bounding box center [682, 283] width 131 height 434
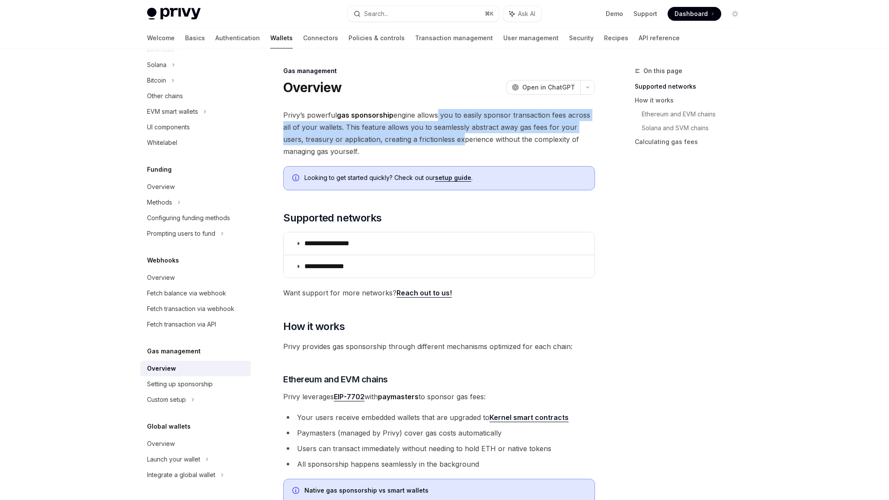
drag, startPoint x: 435, startPoint y: 114, endPoint x: 435, endPoint y: 140, distance: 25.9
click at [435, 140] on span "Privy’s powerful gas sponsorship engine allows you to easily sponsor transactio…" at bounding box center [439, 133] width 312 height 48
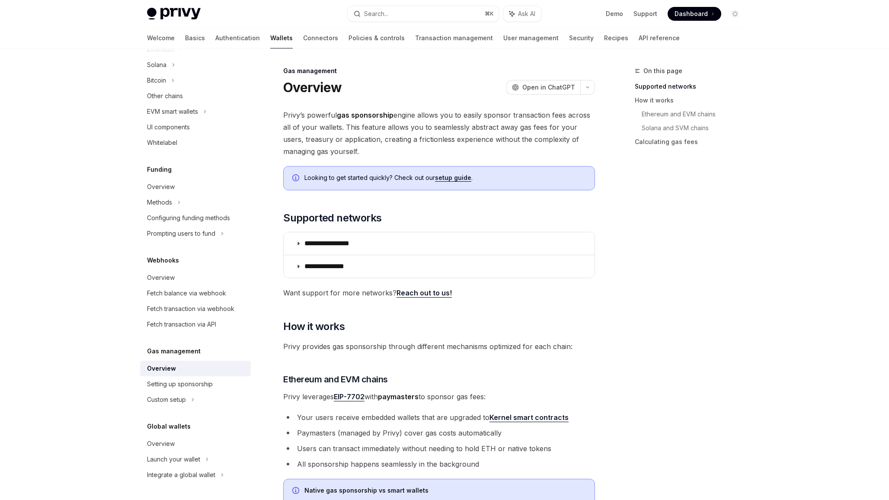
drag, startPoint x: 435, startPoint y: 150, endPoint x: 435, endPoint y: 114, distance: 35.4
click at [435, 114] on span "Privy’s powerful gas sponsorship engine allows you to easily sponsor transactio…" at bounding box center [439, 133] width 312 height 48
click at [631, 296] on div "On this page Supported networks How it works Ethereum and EVM chains Solana and…" at bounding box center [682, 283] width 131 height 434
click at [648, 274] on div "On this page Supported networks How it works Ethereum and EVM chains Solana and…" at bounding box center [682, 283] width 131 height 434
